Goal: Transaction & Acquisition: Purchase product/service

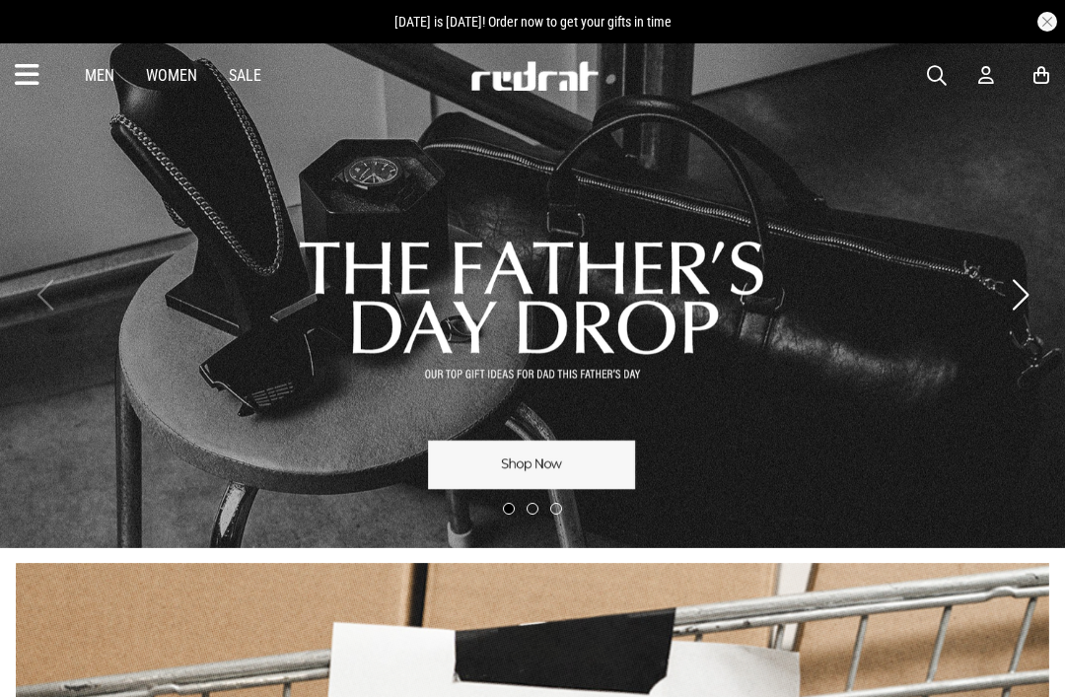
click at [22, 72] on icon at bounding box center [27, 75] width 25 height 33
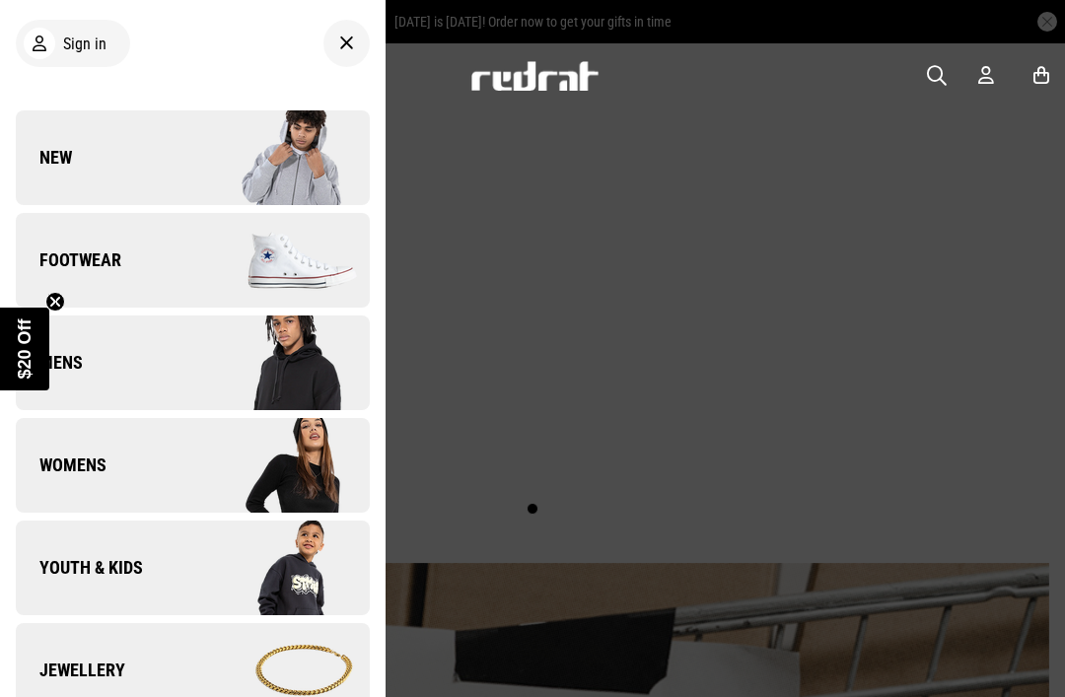
click at [173, 254] on link "Footwear" at bounding box center [193, 260] width 354 height 95
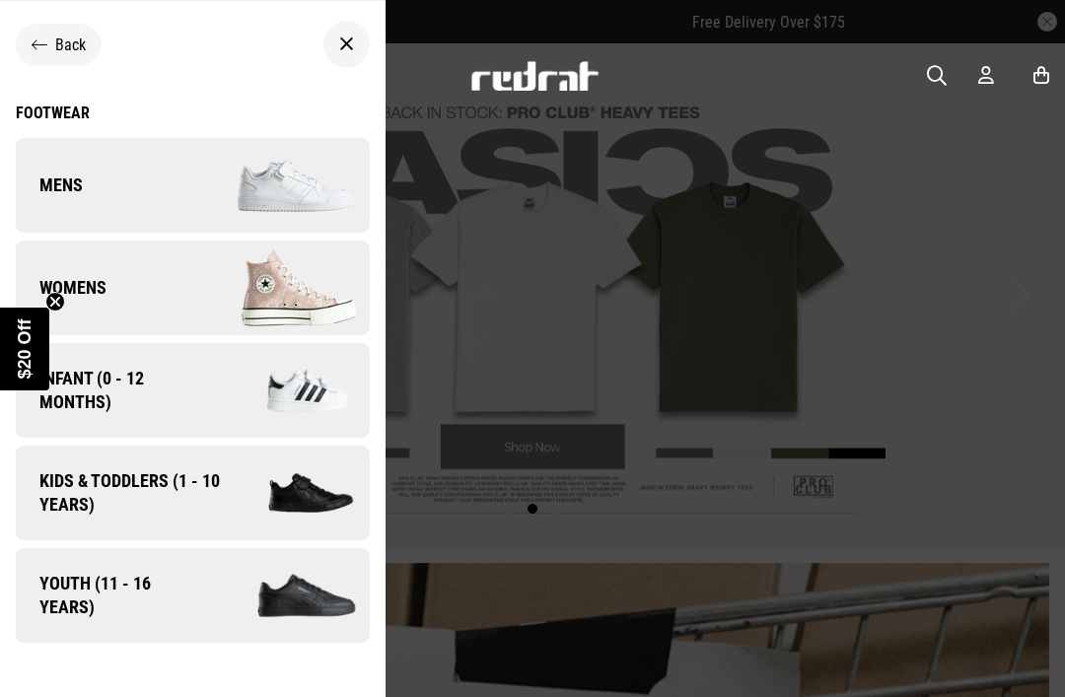
click at [361, 29] on div at bounding box center [346, 44] width 46 height 47
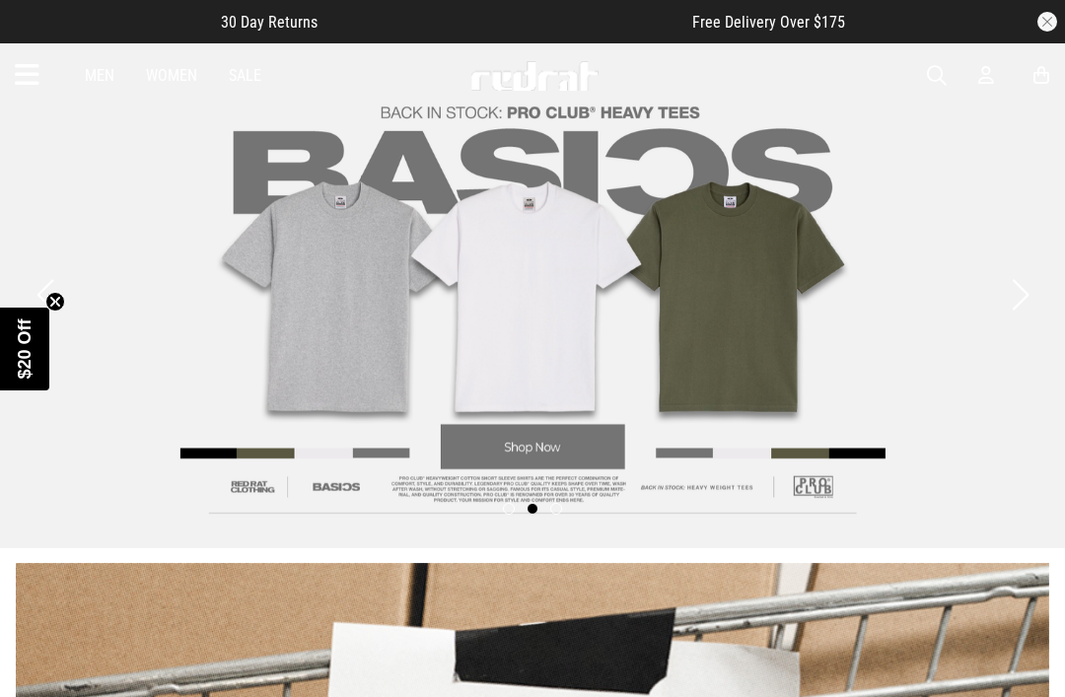
click at [929, 79] on span "button" at bounding box center [937, 76] width 20 height 24
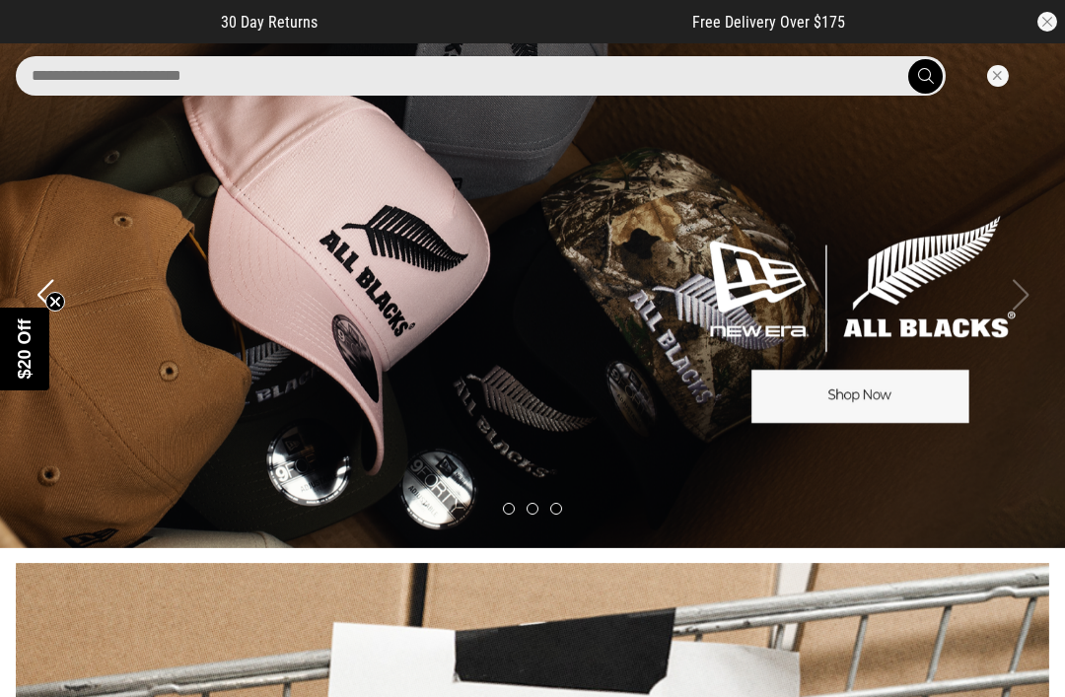
click at [846, 88] on input "search" at bounding box center [481, 75] width 930 height 39
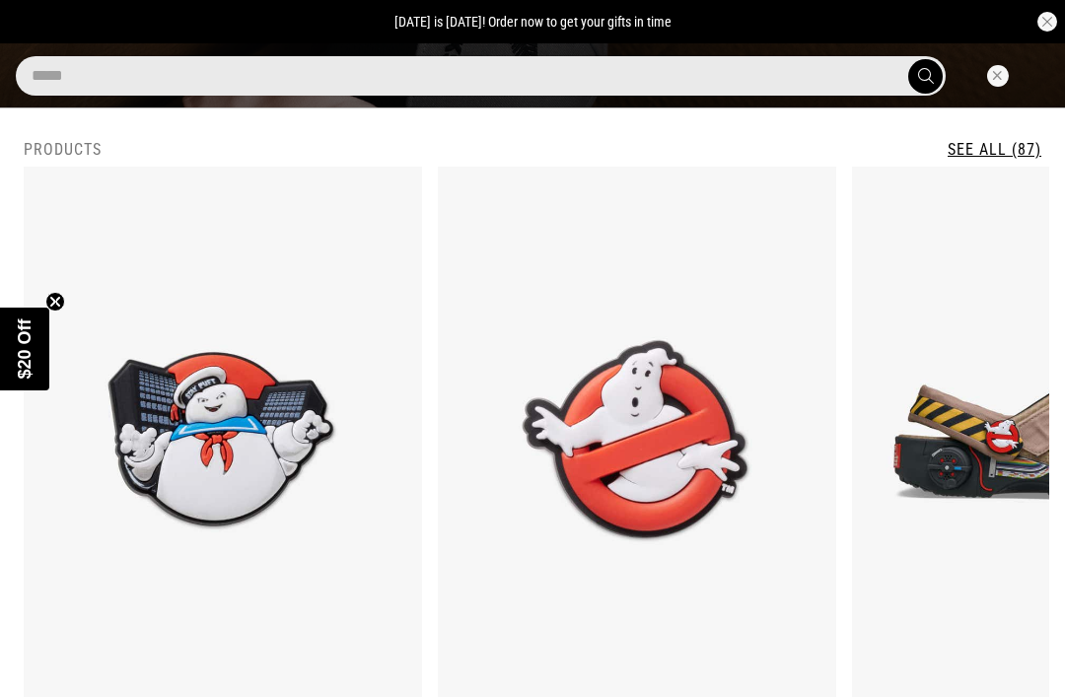
type input "*****"
click at [925, 76] on button "submit" at bounding box center [925, 76] width 35 height 35
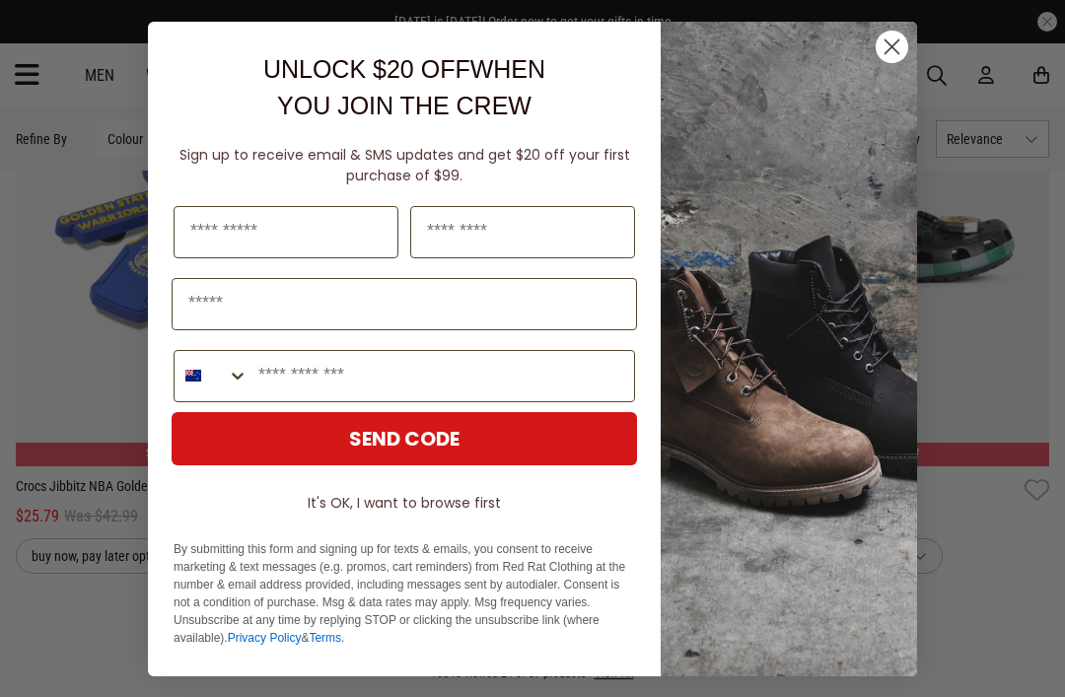
scroll to position [4586, 0]
click at [892, 62] on circle "Close dialog" at bounding box center [892, 46] width 33 height 33
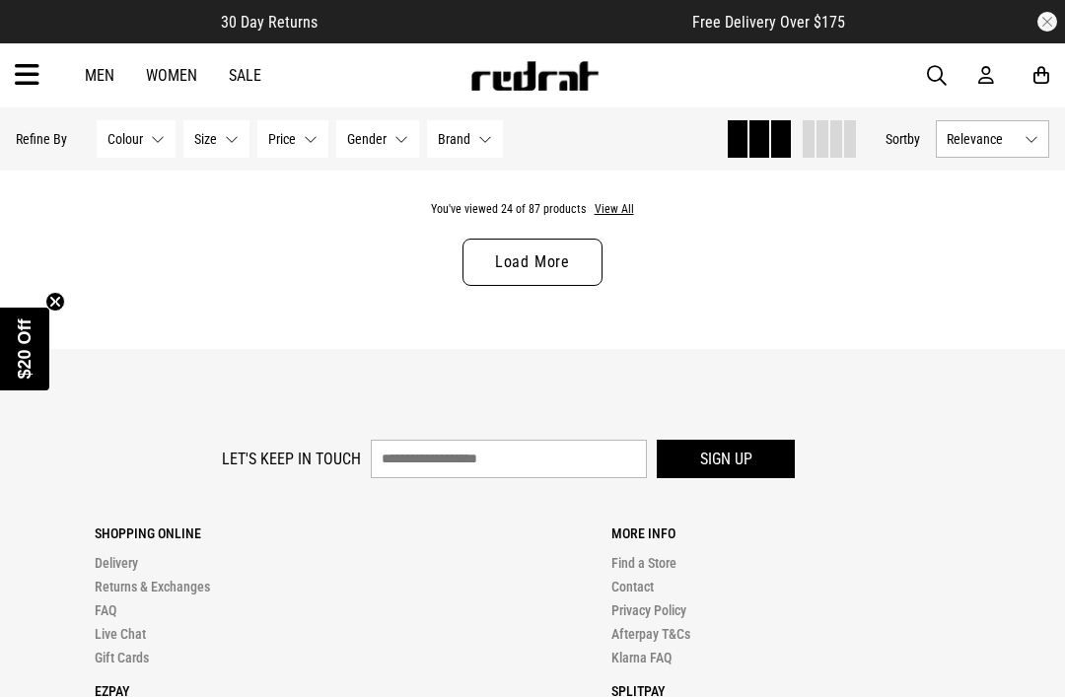
scroll to position [5050, 0]
click at [590, 285] on link "Load More" at bounding box center [533, 263] width 140 height 47
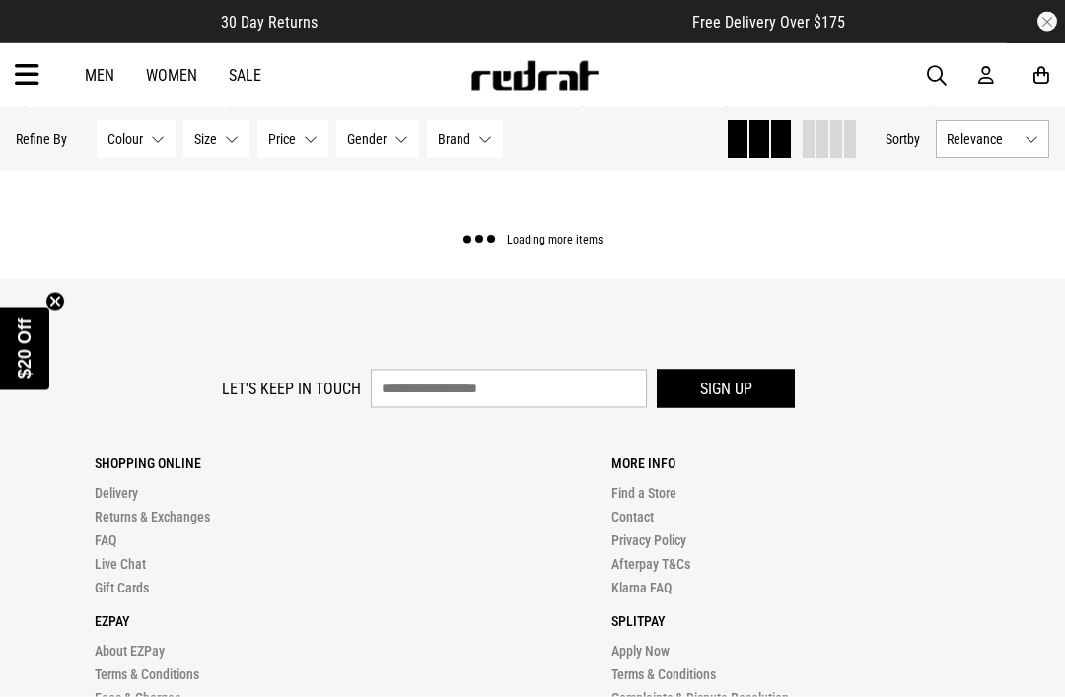
scroll to position [5051, 0]
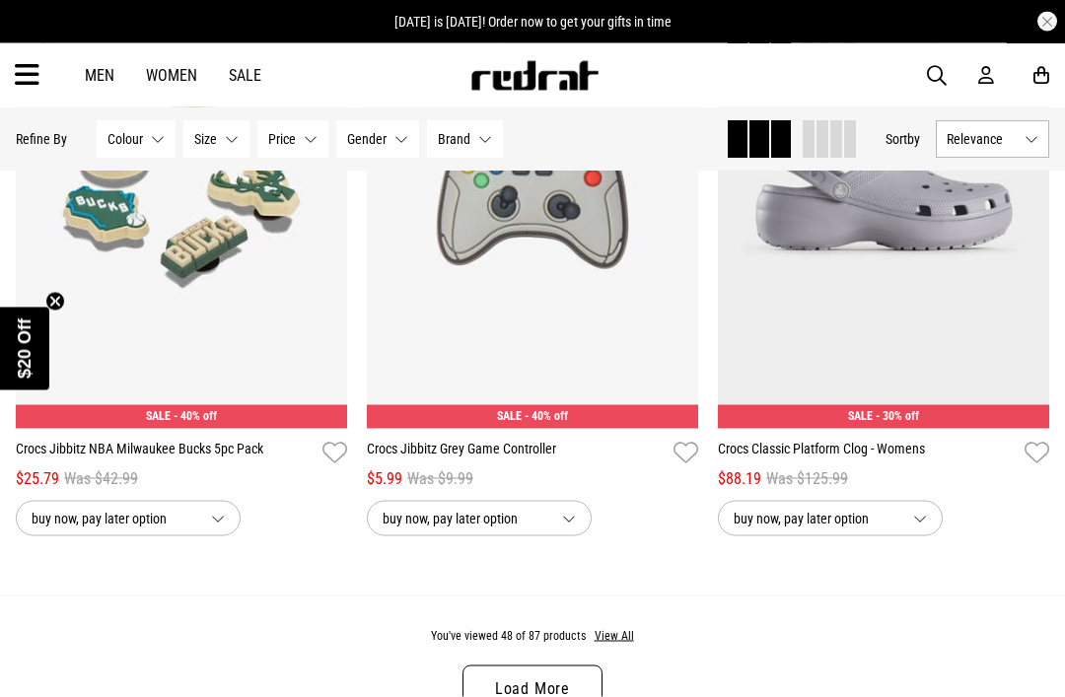
scroll to position [9536, 0]
click at [578, 696] on link "Load More" at bounding box center [533, 688] width 140 height 47
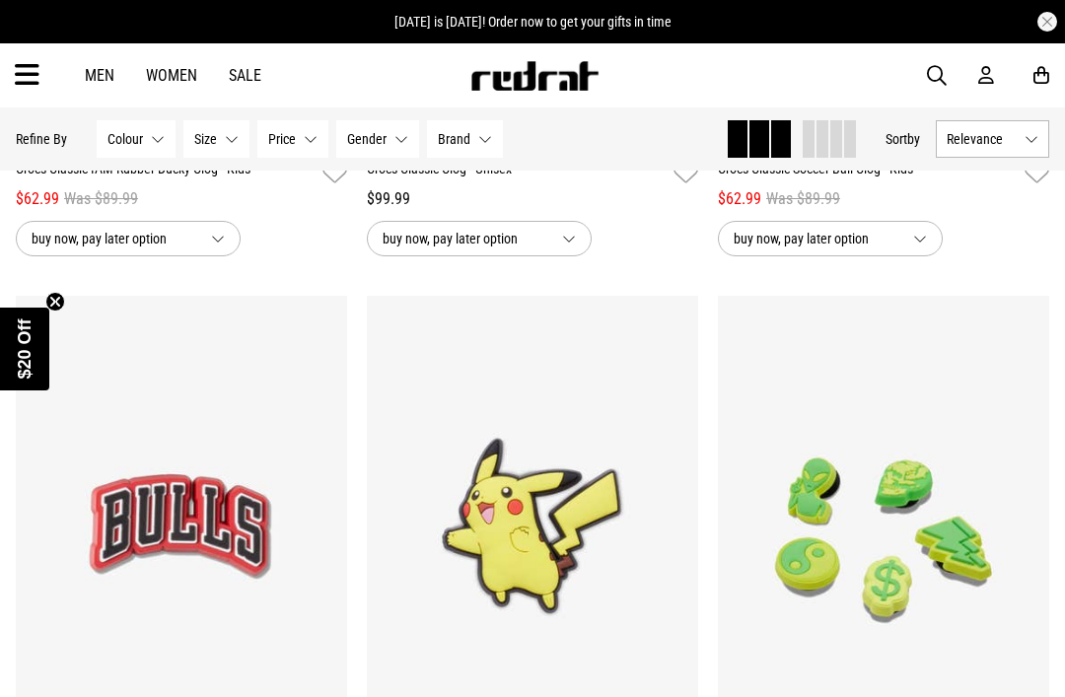
scroll to position [12868, 0]
